Goal: Register for event/course

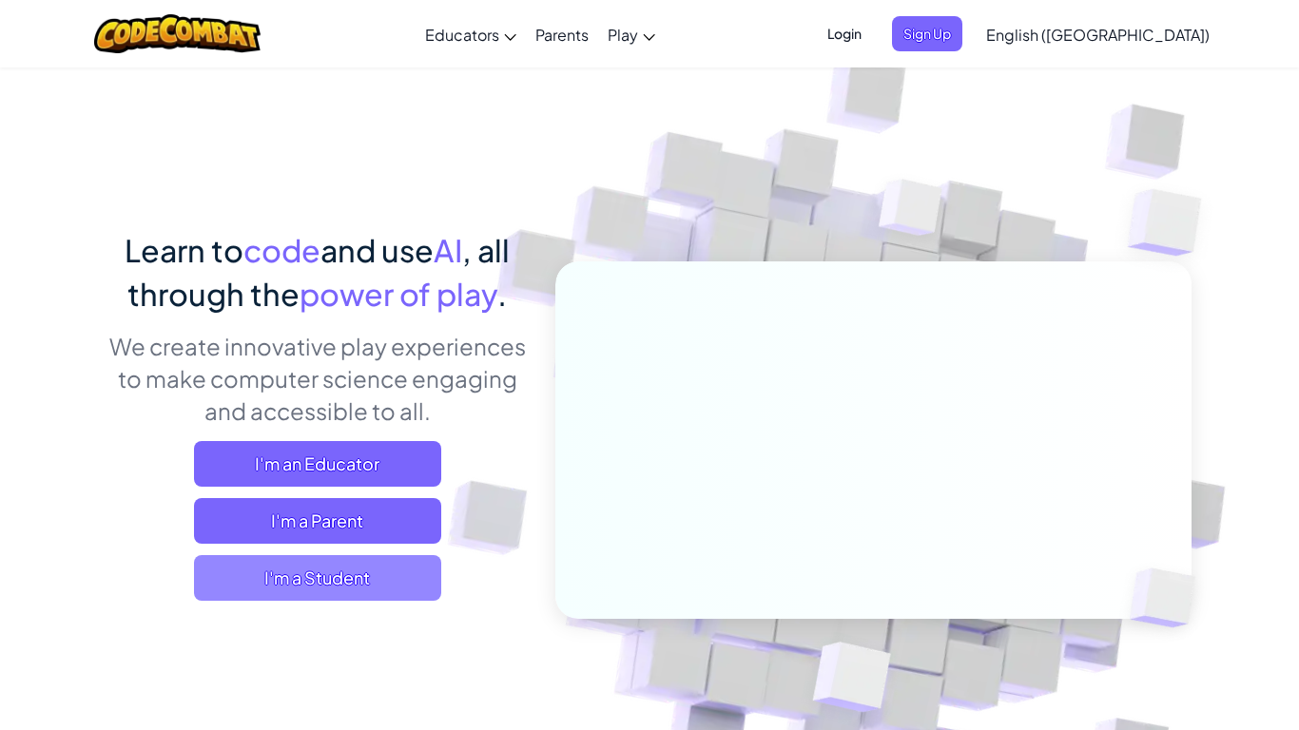
click at [352, 556] on span "I'm a Student" at bounding box center [317, 578] width 247 height 46
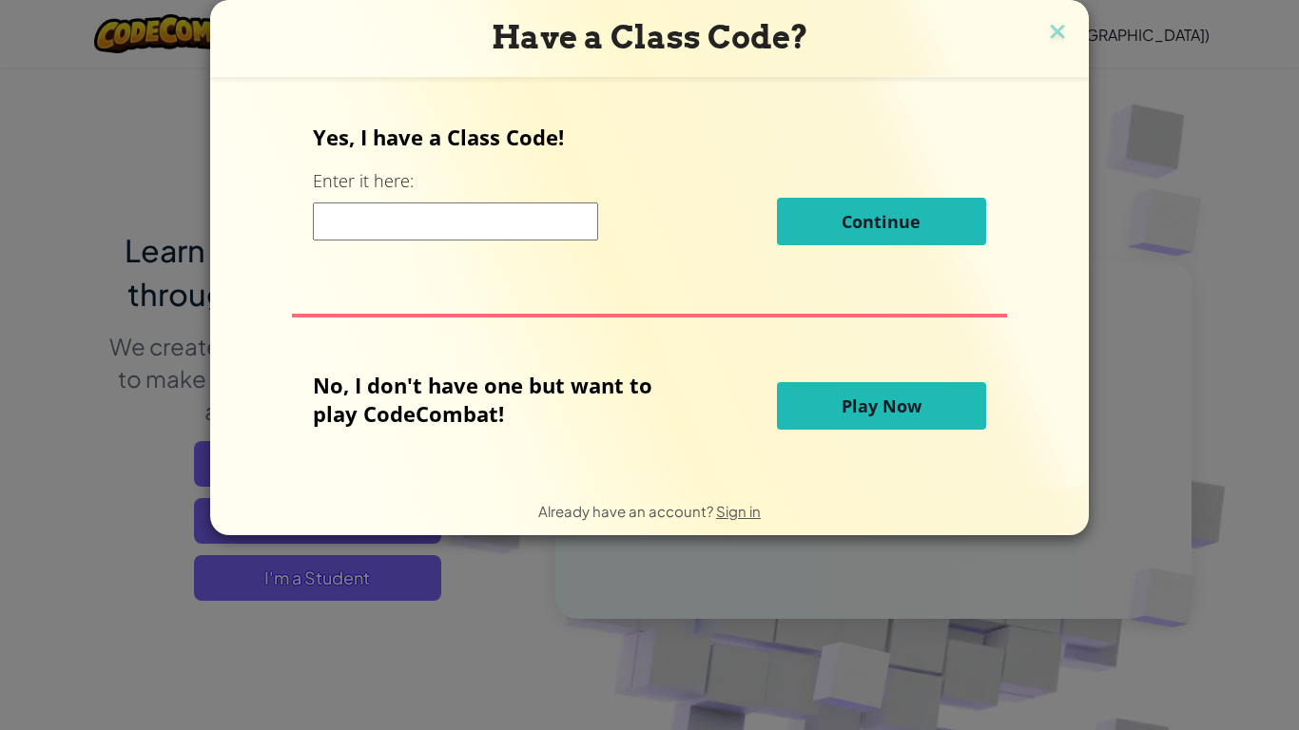
click at [466, 200] on div "Continue" at bounding box center [649, 222] width 672 height 48
click at [467, 209] on input at bounding box center [455, 221] width 285 height 38
click at [922, 408] on button "Play Now" at bounding box center [881, 406] width 209 height 48
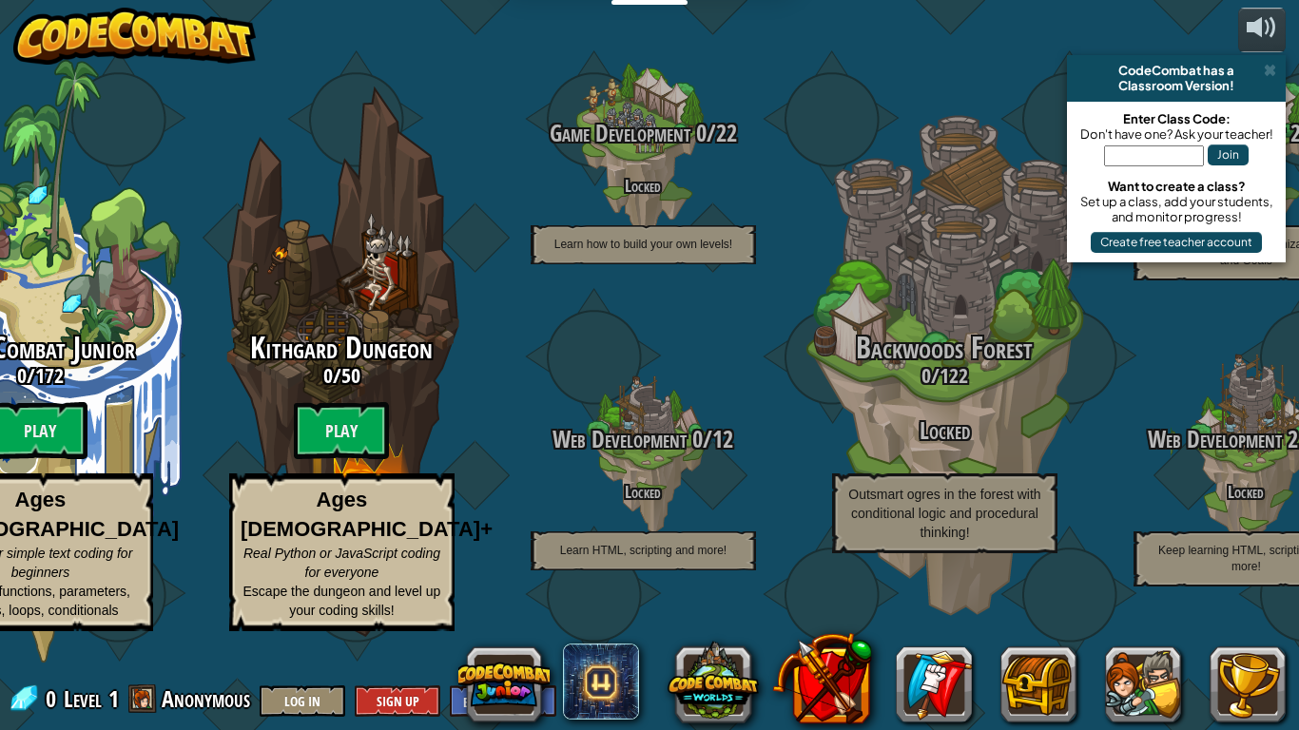
click at [122, 25] on img at bounding box center [134, 36] width 243 height 57
